Goal: Find contact information: Find contact information

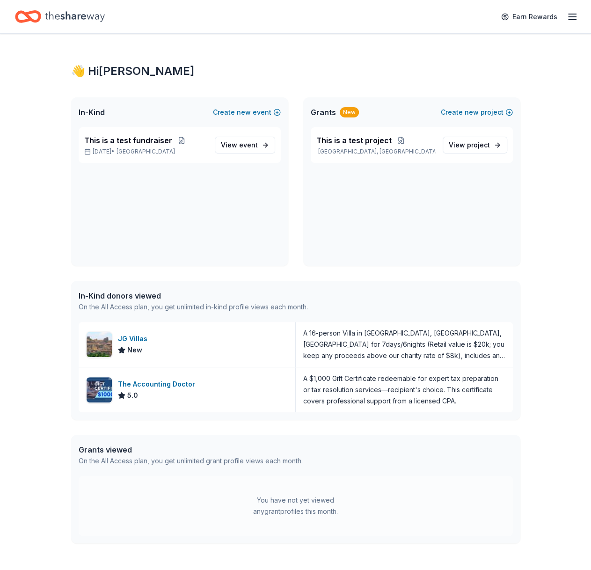
click at [575, 15] on icon "button" at bounding box center [572, 16] width 11 height 11
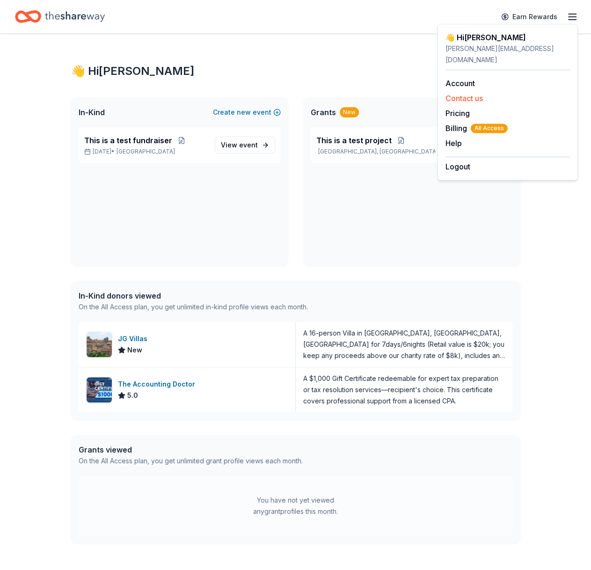
click at [461, 93] on button "Contact us" at bounding box center [464, 98] width 37 height 11
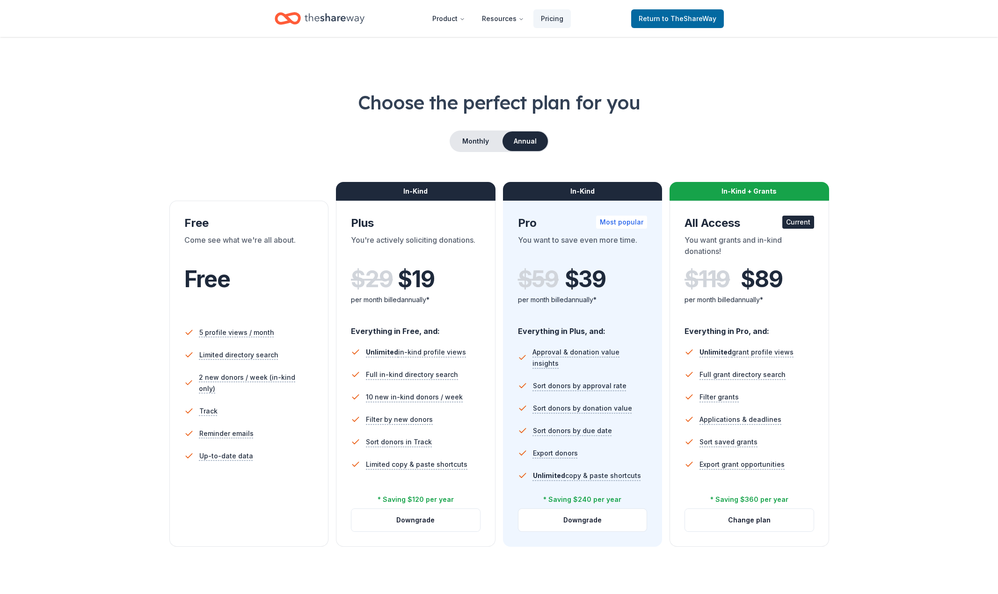
scroll to position [164, 0]
